Goal: Navigation & Orientation: Find specific page/section

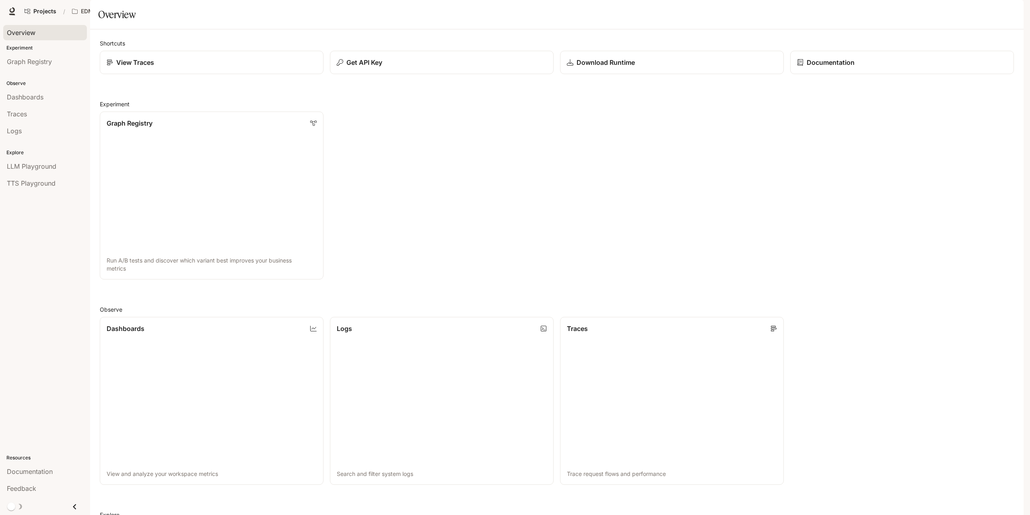
click at [34, 35] on span "Overview" at bounding box center [21, 33] width 29 height 10
click at [81, 9] on p "EDM Bar" at bounding box center [92, 11] width 23 height 7
click at [46, 10] on div "Open workspace menu" at bounding box center [515, 257] width 1030 height 515
click at [46, 12] on span "Projects" at bounding box center [44, 11] width 23 height 7
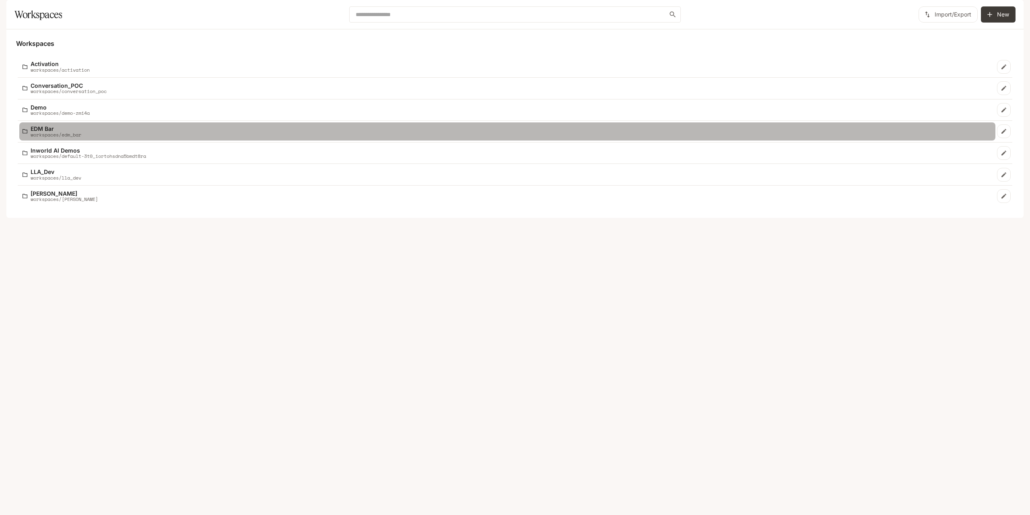
click at [62, 137] on p "workspaces/edm_bar" at bounding box center [56, 134] width 51 height 5
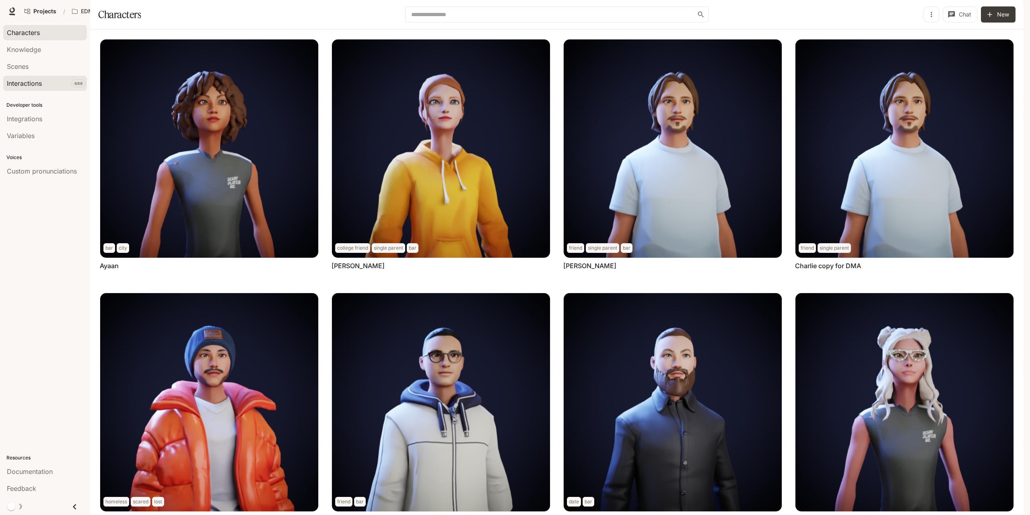
click at [39, 83] on span "Interactions" at bounding box center [24, 83] width 35 height 10
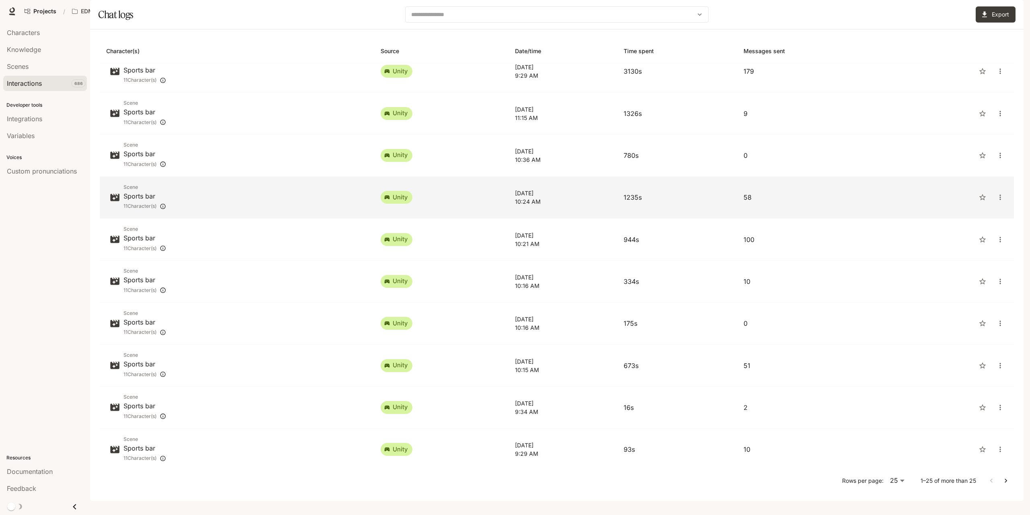
scroll to position [322, 0]
